Goal: Task Accomplishment & Management: Use online tool/utility

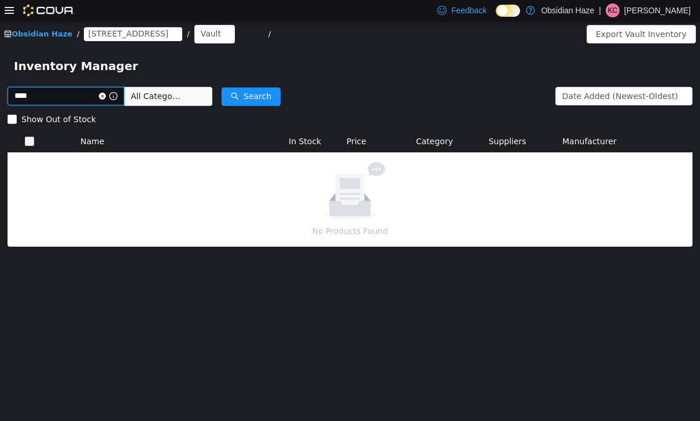
click at [118, 101] on input "****" at bounding box center [66, 96] width 117 height 19
click at [106, 94] on icon "icon: close-circle" at bounding box center [102, 96] width 7 height 7
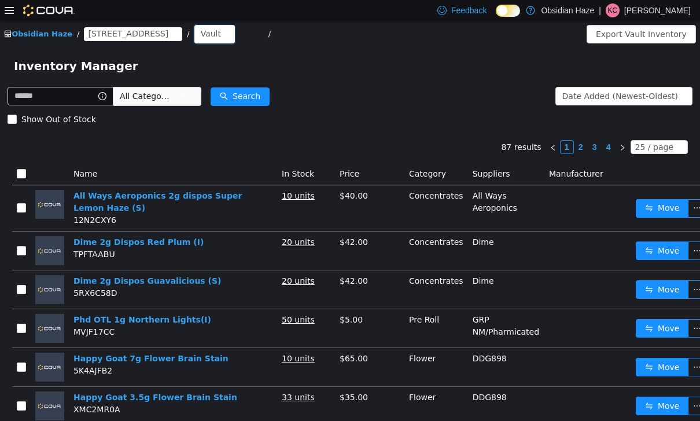
click at [201, 34] on div "Vault" at bounding box center [211, 33] width 20 height 17
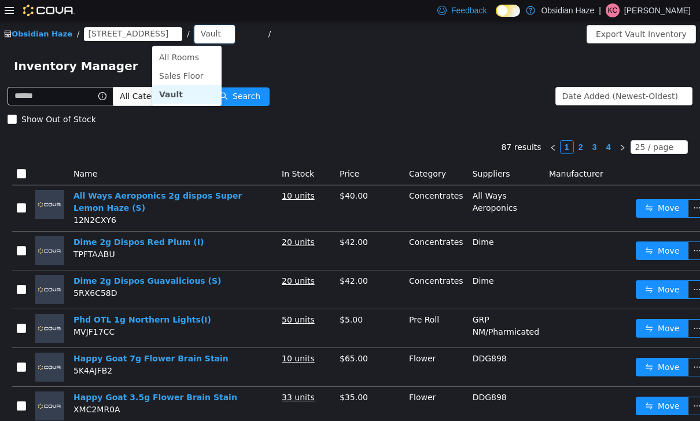
click at [320, 56] on div "Inventory Manager" at bounding box center [350, 65] width 700 height 37
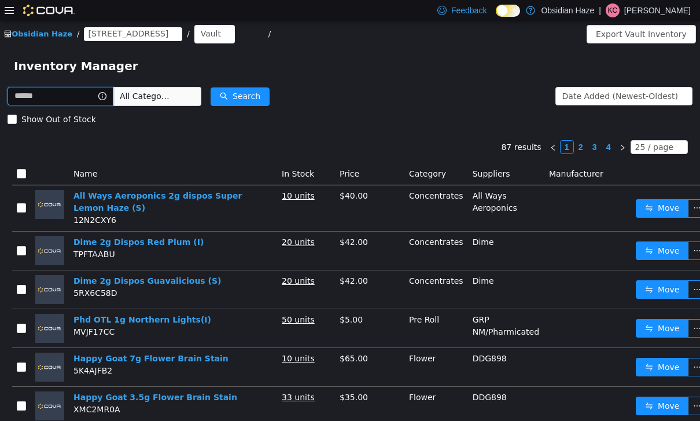
click at [84, 96] on input "text" at bounding box center [61, 96] width 106 height 19
type input "***"
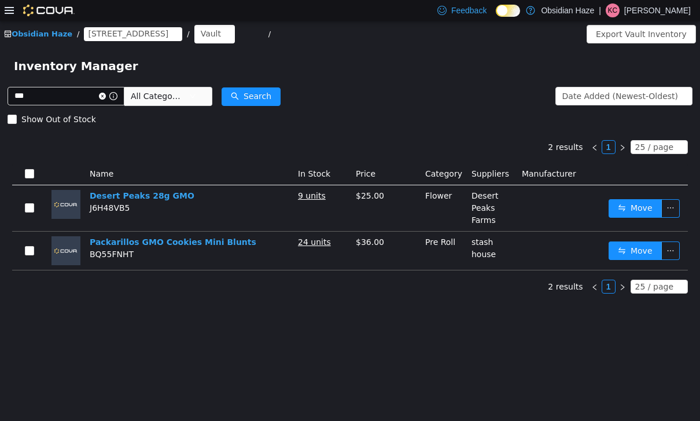
click at [641, 212] on button "Move" at bounding box center [635, 208] width 53 height 19
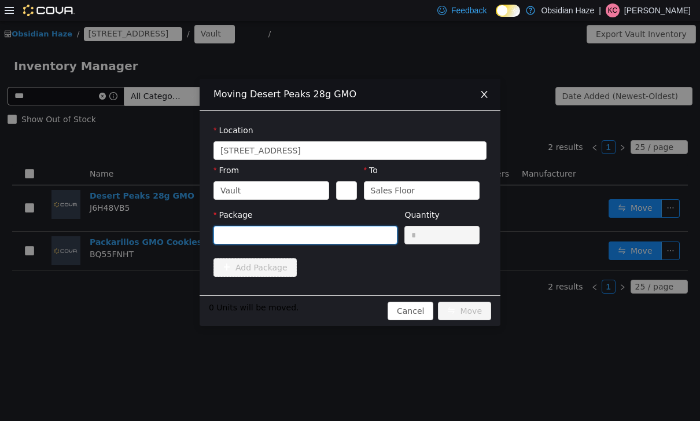
click at [365, 243] on div at bounding box center [302, 234] width 163 height 17
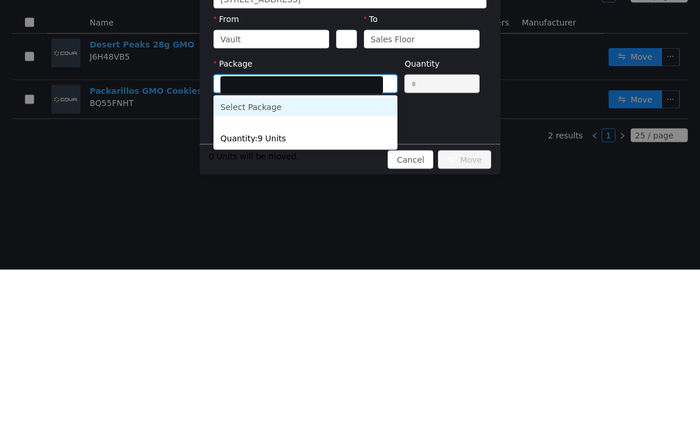
click at [251, 137] on span "Quantity : 9 Units" at bounding box center [253, 138] width 65 height 9
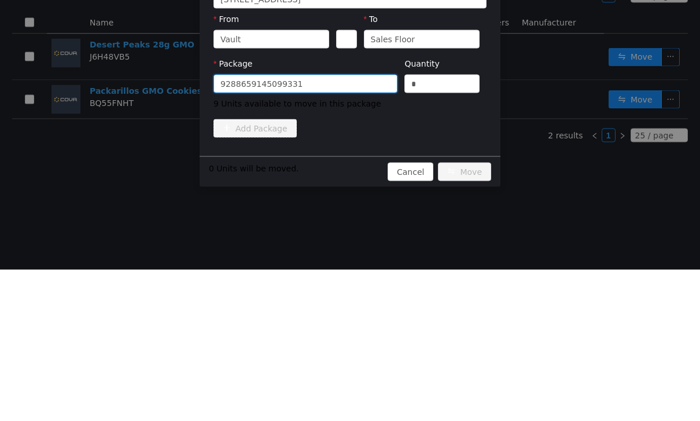
scroll to position [37, 0]
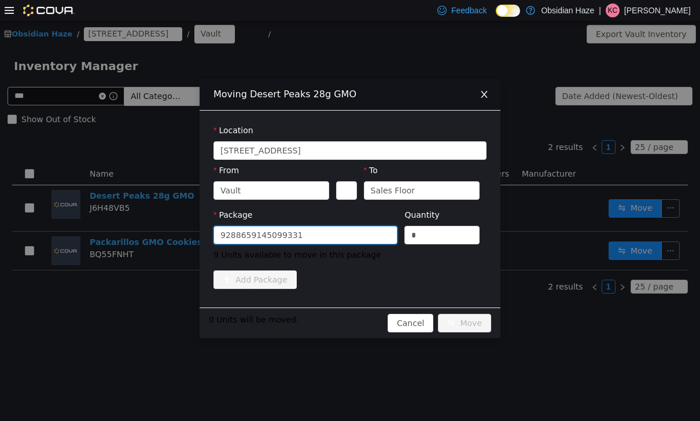
click at [455, 234] on input "*" at bounding box center [442, 234] width 74 height 17
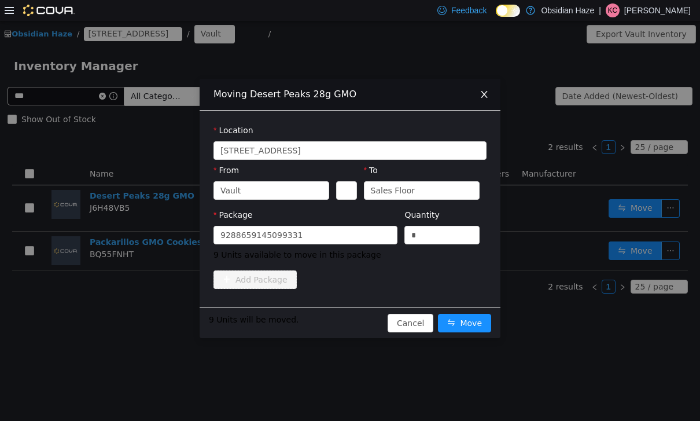
type input "*"
click at [462, 324] on button "Move" at bounding box center [464, 323] width 53 height 19
